Goal: Register for event/course

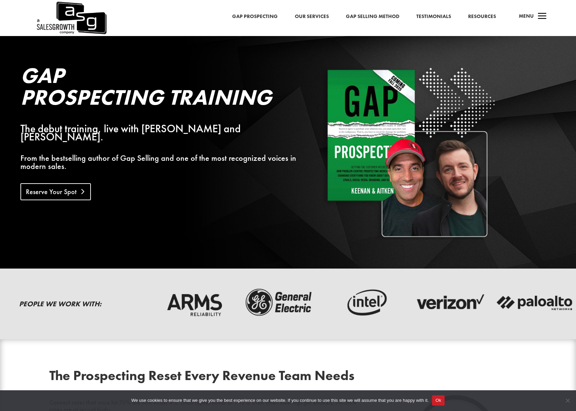
click at [49, 191] on link "Reserve Your Spot" at bounding box center [55, 191] width 70 height 17
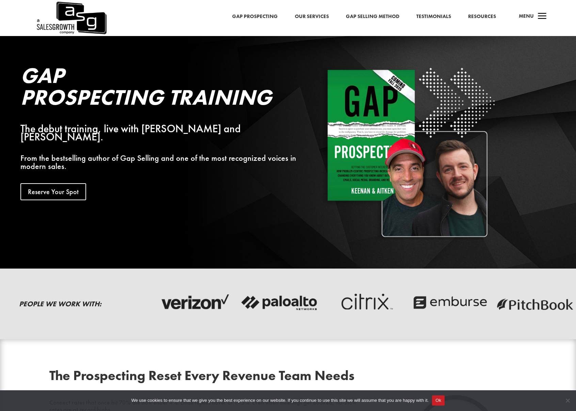
click at [267, 17] on link "Gap Prospecting" at bounding box center [255, 16] width 46 height 9
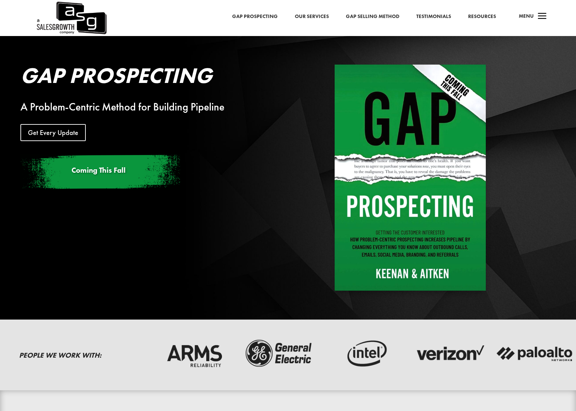
click at [112, 176] on h3 "Coming This Fall" at bounding box center [98, 172] width 54 height 11
click at [106, 169] on span "Coming This Fall" at bounding box center [98, 170] width 54 height 10
click at [59, 133] on link "Get Every Update" at bounding box center [55, 132] width 70 height 17
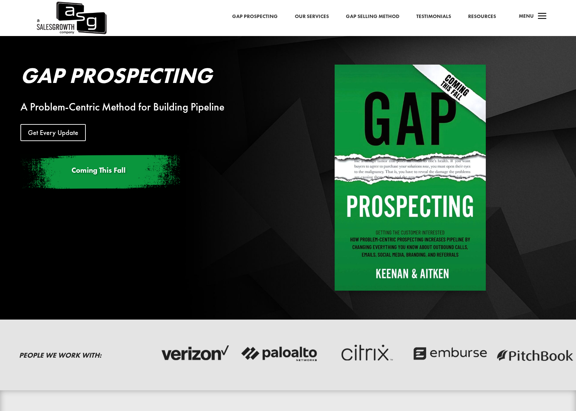
click at [418, 202] on img at bounding box center [409, 178] width 151 height 226
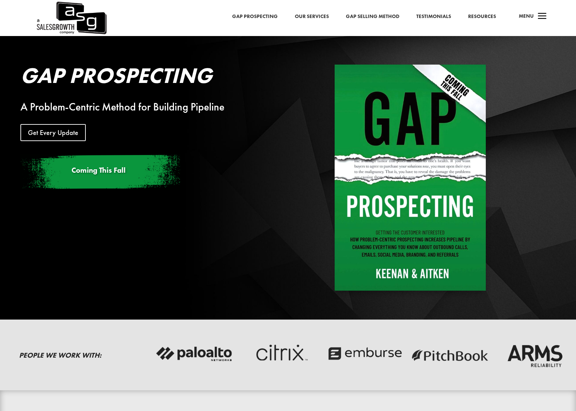
click at [95, 169] on span "Coming This Fall" at bounding box center [98, 170] width 54 height 10
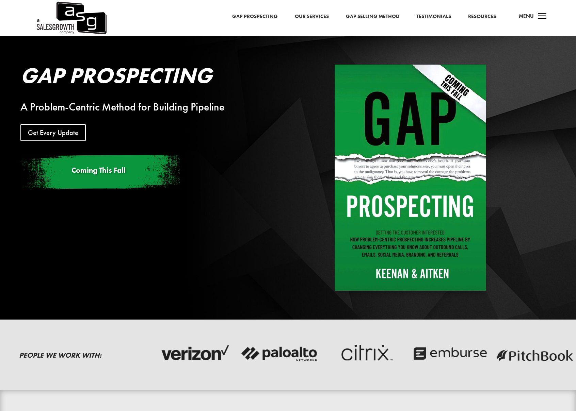
click at [488, 18] on link "Resources" at bounding box center [482, 16] width 28 height 9
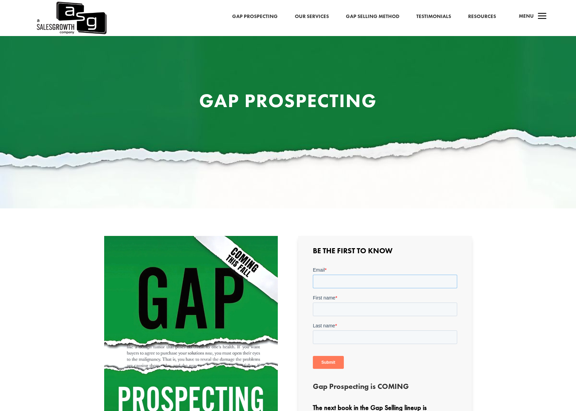
click at [356, 283] on input "Email *" at bounding box center [384, 282] width 144 height 14
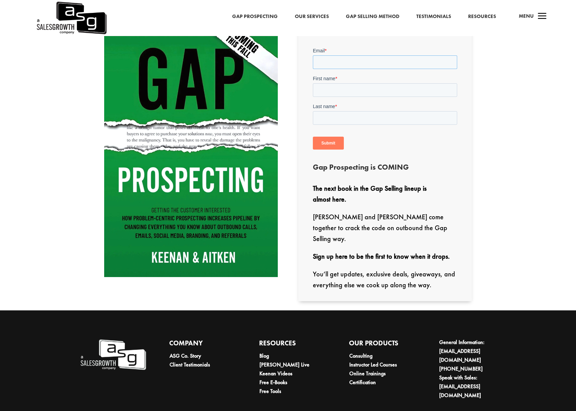
scroll to position [237, 0]
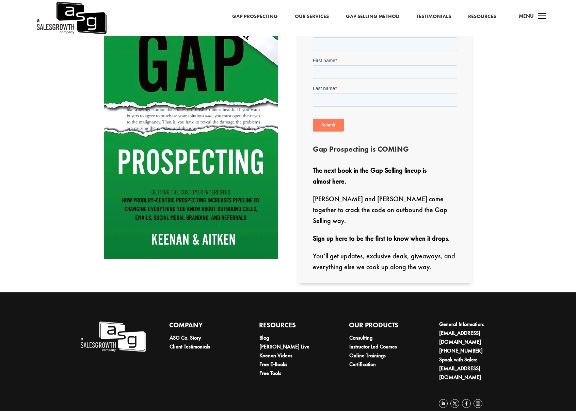
click at [72, 7] on img at bounding box center [71, 18] width 71 height 36
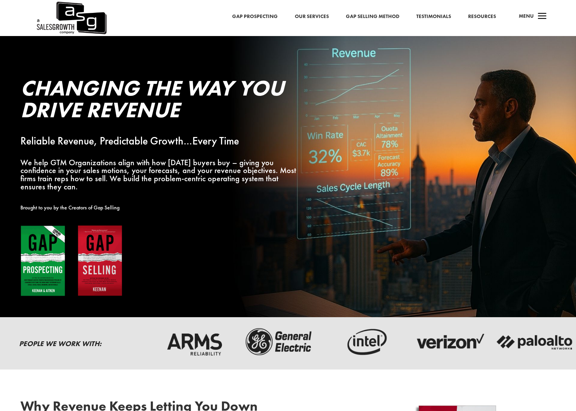
click at [319, 14] on link "Our Services" at bounding box center [312, 16] width 34 height 9
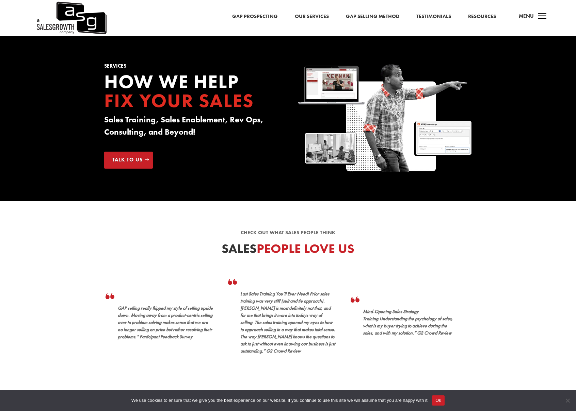
click at [357, 14] on link "Gap Selling Method" at bounding box center [372, 16] width 53 height 9
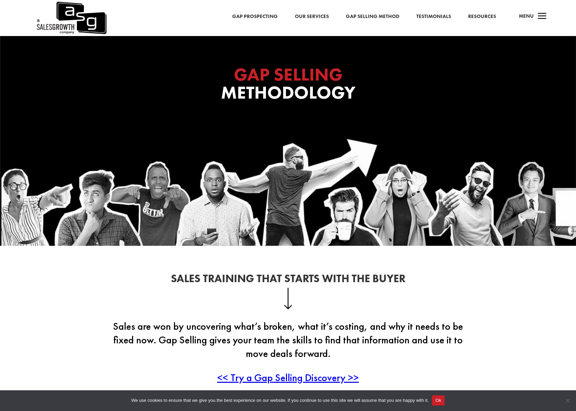
click at [450, 18] on link "Testimonials" at bounding box center [433, 16] width 35 height 9
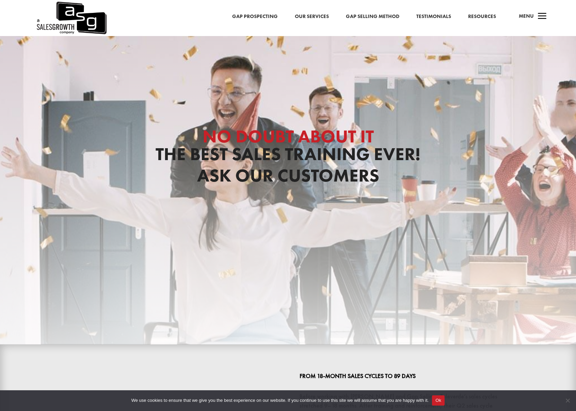
click at [480, 17] on link "Resources" at bounding box center [482, 16] width 28 height 9
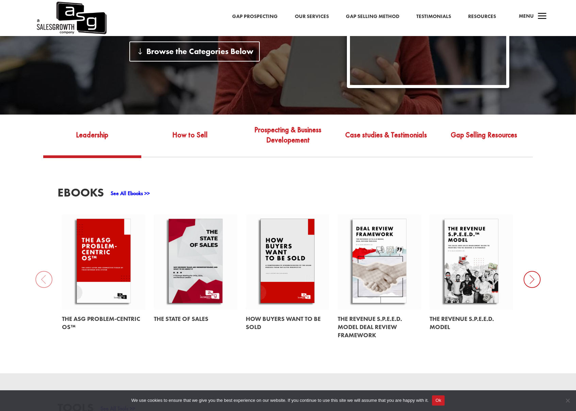
scroll to position [202, 0]
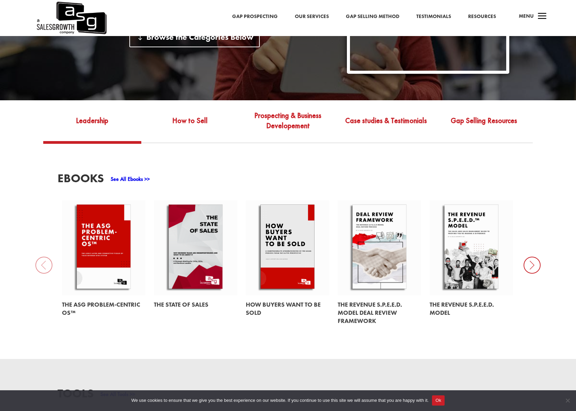
click at [540, 270] on div "EBooks See All Ebooks >> The ASG Problem-Centric OS™ The State of Sales How Buy…" at bounding box center [288, 251] width 576 height 215
click at [538, 270] on icon at bounding box center [531, 265] width 17 height 17
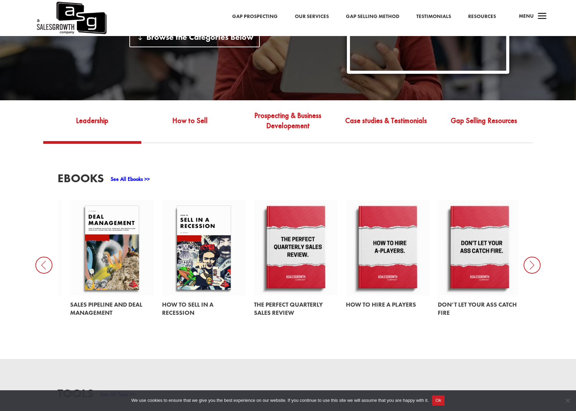
click at [537, 270] on icon at bounding box center [531, 265] width 17 height 17
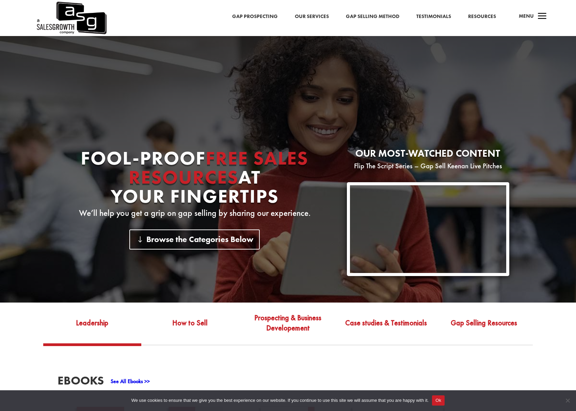
click at [398, 16] on link "Gap Selling Method" at bounding box center [372, 16] width 53 height 9
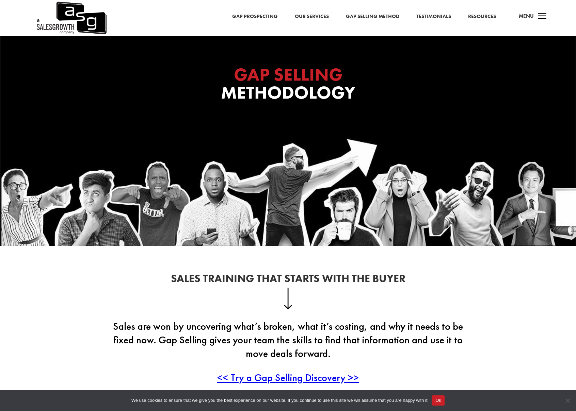
click at [310, 13] on link "Our Services" at bounding box center [312, 16] width 34 height 9
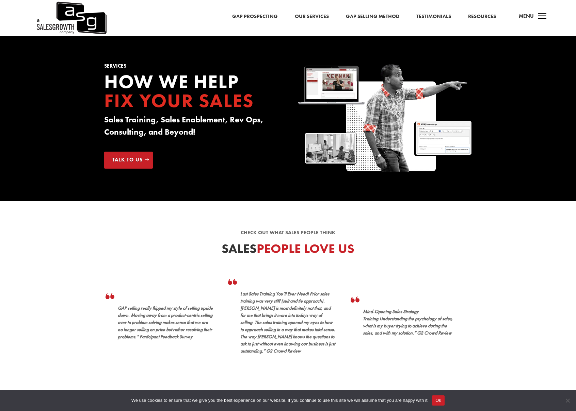
click at [247, 14] on link "Gap Prospecting" at bounding box center [255, 16] width 46 height 9
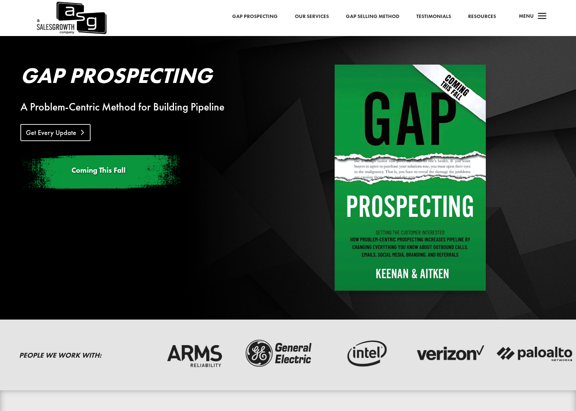
click at [65, 132] on link "Get Every Update" at bounding box center [55, 132] width 70 height 17
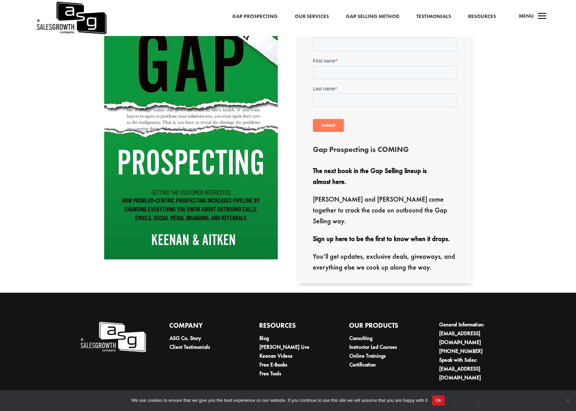
scroll to position [237, 0]
click at [367, 361] on link "Certification" at bounding box center [362, 364] width 27 height 7
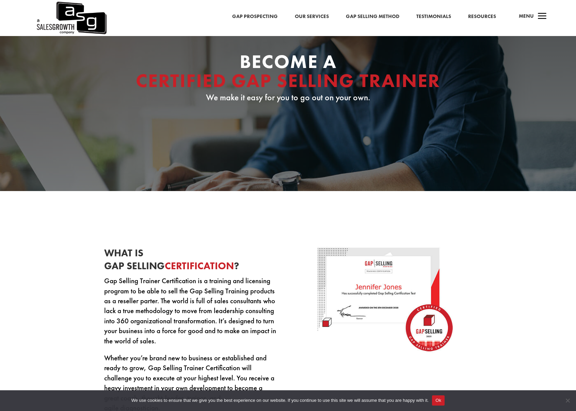
scroll to position [224, 0]
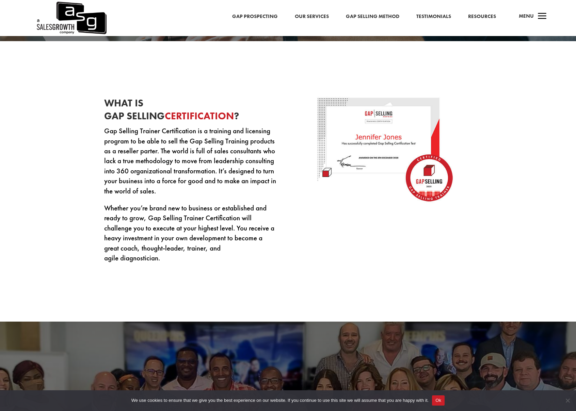
click at [421, 182] on img at bounding box center [385, 150] width 136 height 107
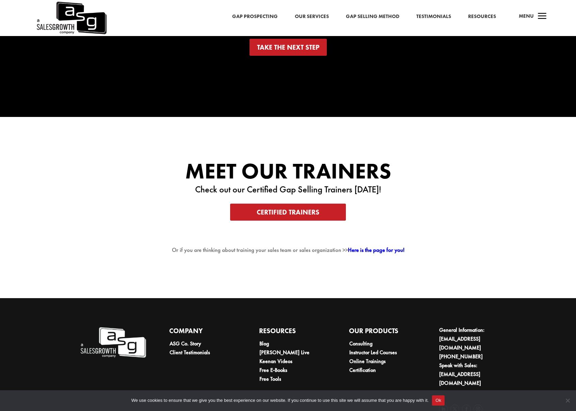
scroll to position [1180, 0]
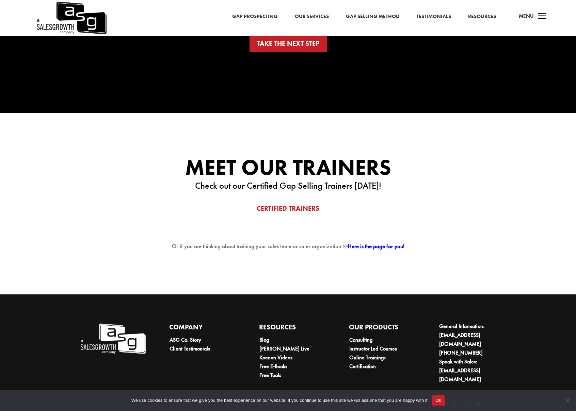
click at [304, 211] on link "Certified Trainers" at bounding box center [287, 208] width 115 height 17
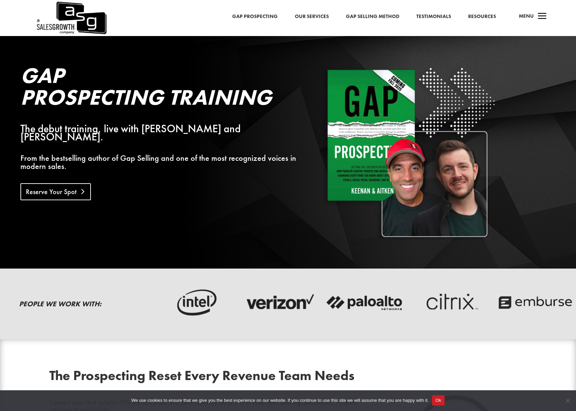
click at [73, 186] on link "Reserve Your Spot" at bounding box center [55, 191] width 70 height 17
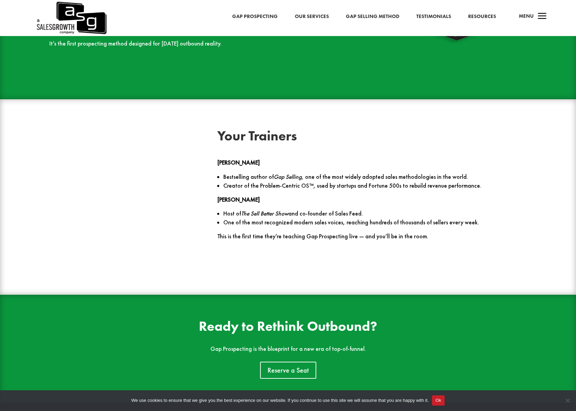
scroll to position [744, 0]
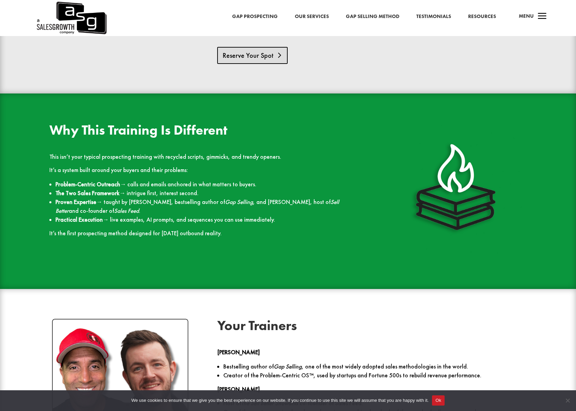
click at [261, 50] on link "Reserve Your Spot" at bounding box center [252, 55] width 70 height 17
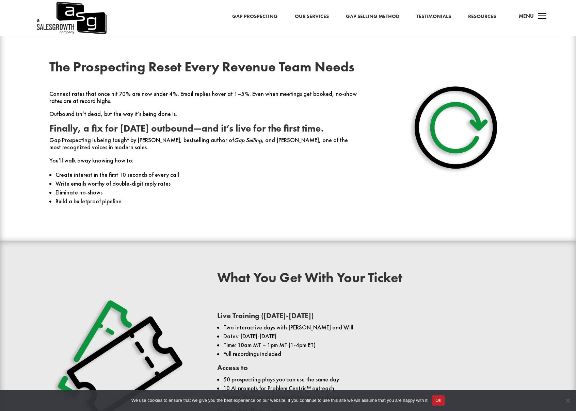
scroll to position [506, 0]
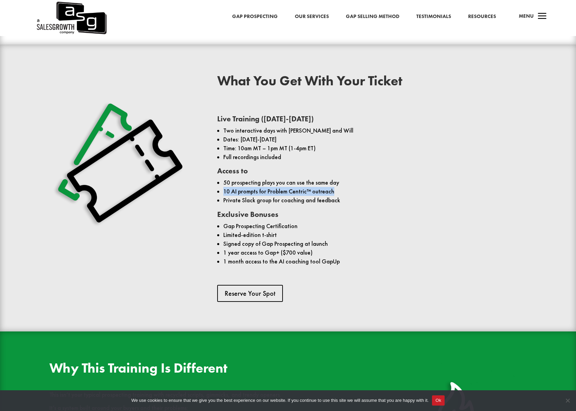
drag, startPoint x: 232, startPoint y: 190, endPoint x: 344, endPoint y: 193, distance: 111.3
click at [344, 193] on li "10 AI prompts for Problem Centric™ outreach" at bounding box center [374, 191] width 303 height 9
click at [224, 198] on li "Private Slack group for coaching and feedback" at bounding box center [374, 200] width 303 height 9
drag, startPoint x: 224, startPoint y: 199, endPoint x: 348, endPoint y: 197, distance: 124.2
click at [348, 197] on li "Private Slack group for coaching and feedback" at bounding box center [374, 200] width 303 height 9
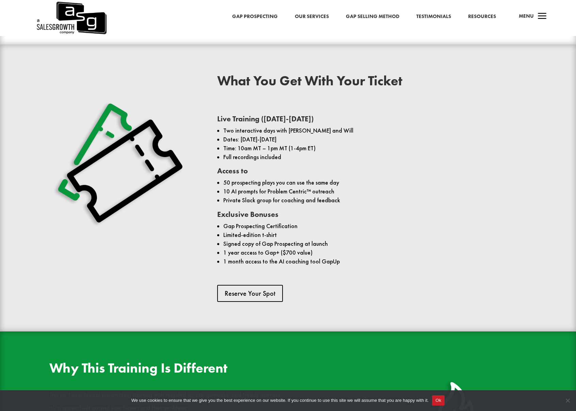
click at [223, 190] on li "10 AI prompts for Problem Centric™ outreach" at bounding box center [374, 191] width 303 height 9
drag, startPoint x: 224, startPoint y: 190, endPoint x: 340, endPoint y: 194, distance: 116.1
click at [340, 194] on li "10 AI prompts for Problem Centric™ outreach" at bounding box center [374, 191] width 303 height 9
drag, startPoint x: 224, startPoint y: 180, endPoint x: 345, endPoint y: 182, distance: 120.8
click at [345, 182] on li "50 prospecting plays you can use the same day" at bounding box center [374, 182] width 303 height 9
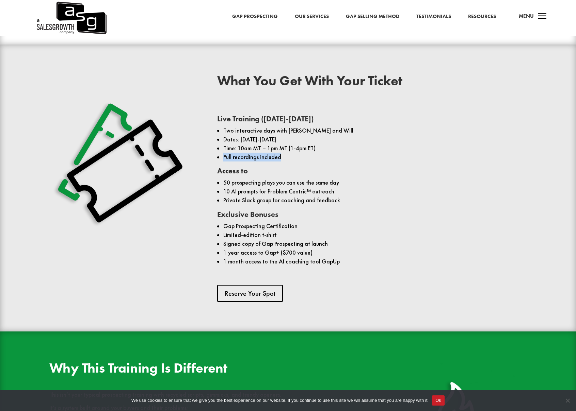
drag, startPoint x: 224, startPoint y: 154, endPoint x: 298, endPoint y: 154, distance: 74.2
click at [298, 154] on li "Full recordings included" at bounding box center [374, 157] width 303 height 9
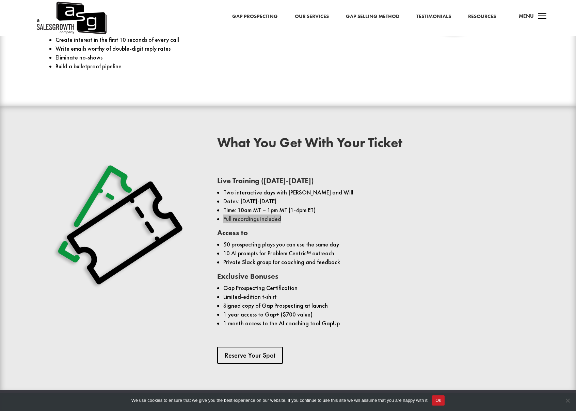
scroll to position [0, 0]
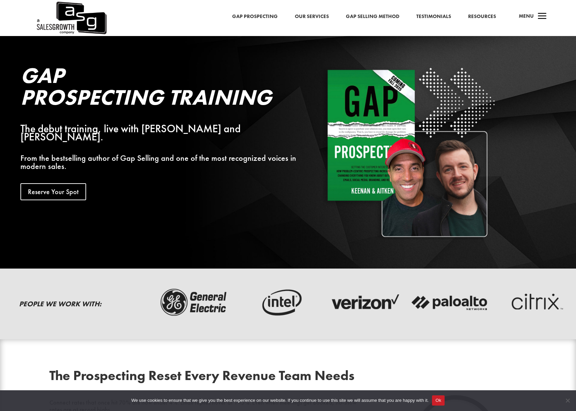
click at [518, 14] on div "Menu" at bounding box center [523, 18] width 20 height 16
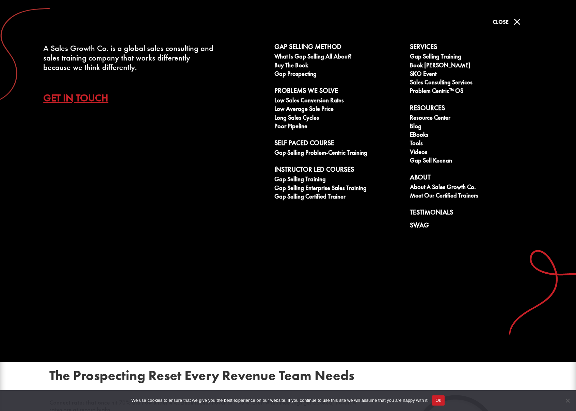
click at [505, 18] on span "Close" at bounding box center [500, 21] width 16 height 7
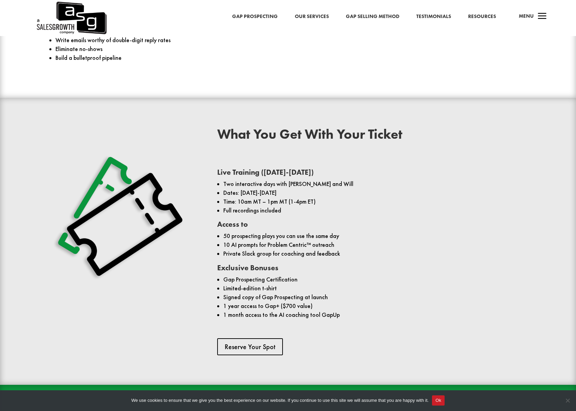
scroll to position [459, 0]
